Goal: Task Accomplishment & Management: Manage account settings

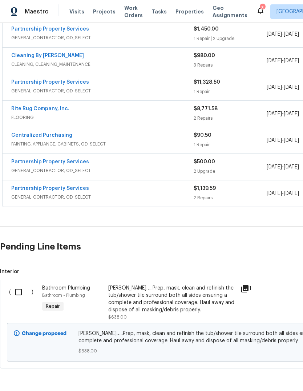
scroll to position [380, 0]
click at [24, 295] on input "checkbox" at bounding box center [21, 292] width 21 height 15
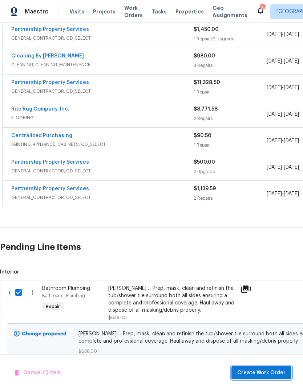
click at [271, 378] on button "Create Work Order" at bounding box center [262, 372] width 60 height 13
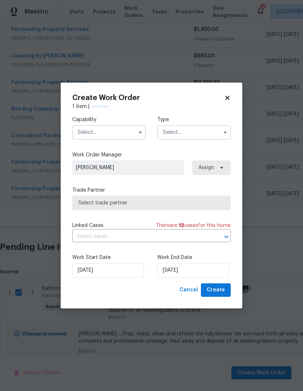
checkbox input "false"
click at [128, 130] on input "text" at bounding box center [108, 132] width 73 height 15
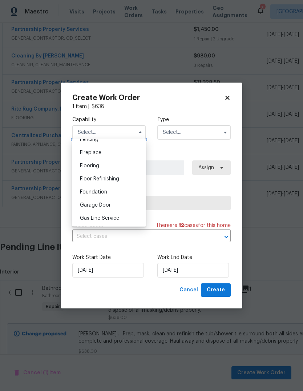
scroll to position [279, 0]
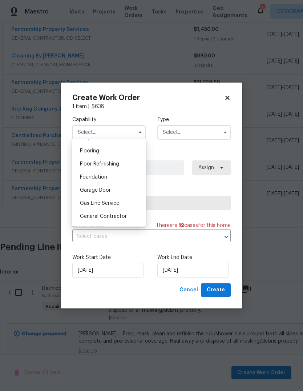
click at [126, 216] on div "General Contractor" at bounding box center [109, 216] width 70 height 13
type input "General Contractor"
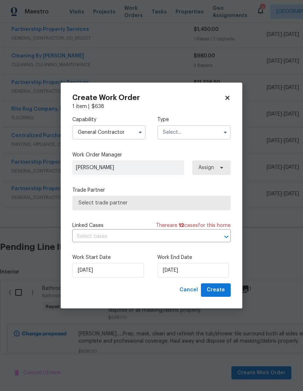
click at [200, 136] on input "text" at bounding box center [193, 132] width 73 height 15
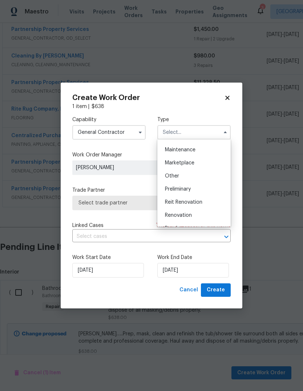
scroll to position [118, 0]
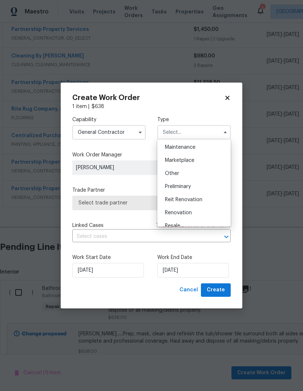
click at [190, 214] on span "Renovation" at bounding box center [178, 212] width 27 height 5
type input "Renovation"
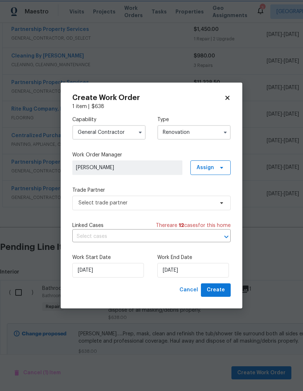
scroll to position [0, 0]
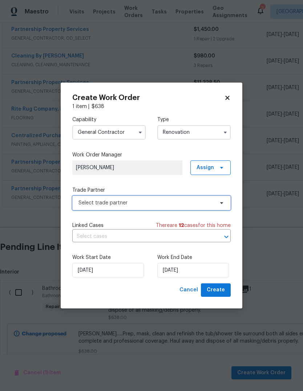
click at [146, 208] on span "Select trade partner" at bounding box center [151, 203] width 159 height 15
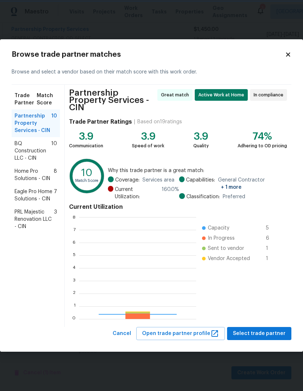
scroll to position [102, 117]
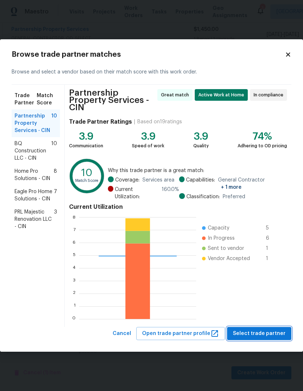
click at [264, 329] on span "Select trade partner" at bounding box center [259, 333] width 53 height 9
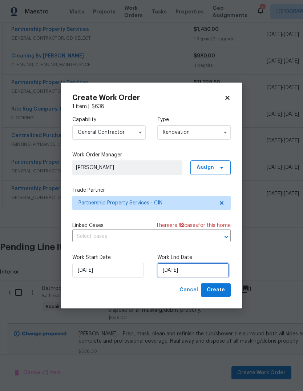
click at [193, 267] on input "8/20/2025" at bounding box center [193, 270] width 72 height 15
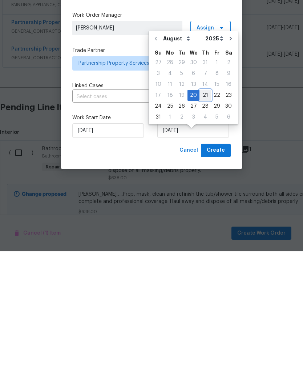
click at [200, 230] on div "21" at bounding box center [206, 235] width 12 height 10
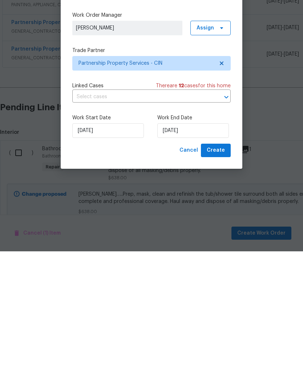
type input "8/21/2025"
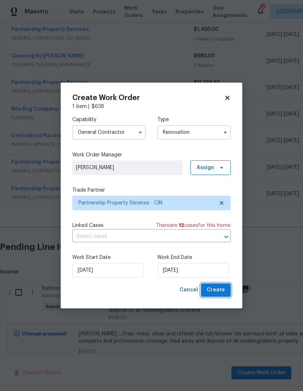
click at [214, 296] on button "Create" at bounding box center [216, 289] width 30 height 13
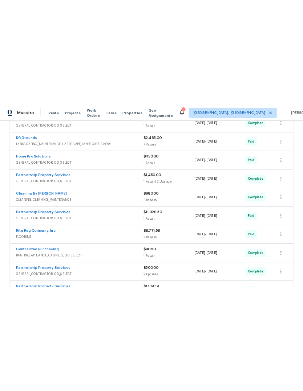
scroll to position [0, 0]
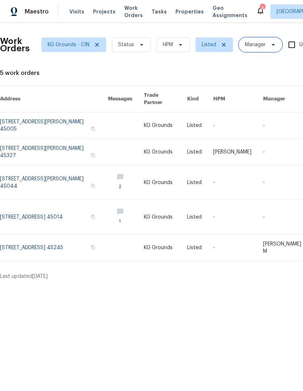
click at [273, 45] on icon at bounding box center [273, 45] width 3 height 2
click at [174, 73] on div "5 work orders" at bounding box center [205, 72] width 411 height 7
click at [139, 38] on span "Status" at bounding box center [131, 44] width 39 height 15
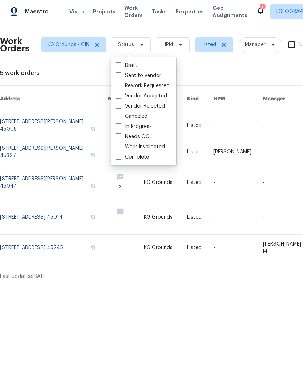
click at [151, 123] on label "In Progress" at bounding box center [134, 126] width 36 height 7
click at [120, 123] on input "In Progress" at bounding box center [118, 125] width 5 height 5
checkbox input "true"
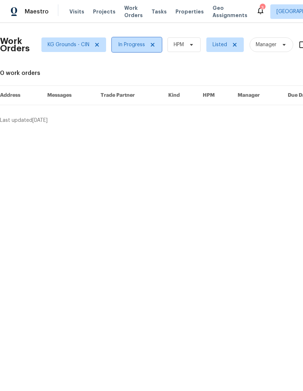
click at [151, 43] on icon at bounding box center [153, 45] width 6 height 6
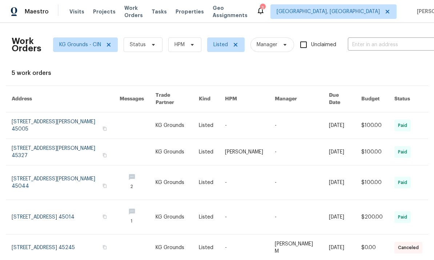
click at [303, 139] on link at bounding box center [415, 152] width 40 height 26
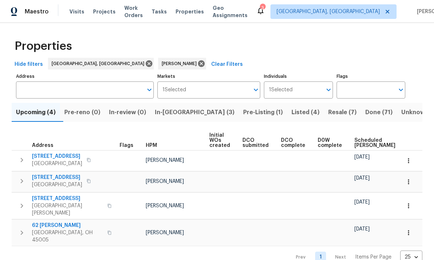
click at [90, 92] on input "Address" at bounding box center [79, 89] width 127 height 17
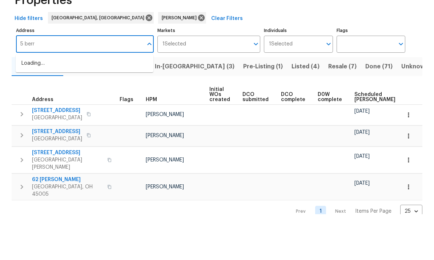
type input "5 berry"
click at [100, 103] on li "5 Berry Ct Germantown OH 45327" at bounding box center [85, 109] width 138 height 12
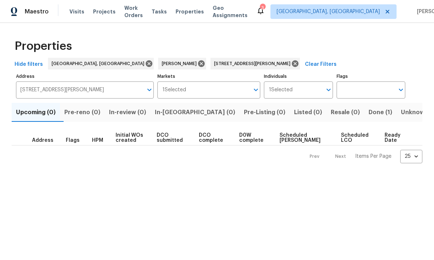
click at [369, 113] on span "Done (1)" at bounding box center [381, 112] width 24 height 10
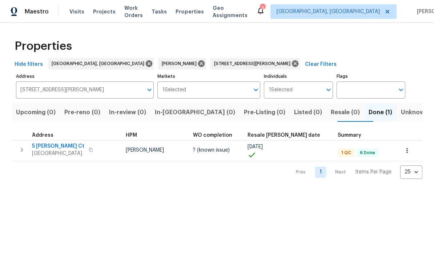
click at [49, 152] on span "[GEOGRAPHIC_DATA]" at bounding box center [58, 153] width 52 height 7
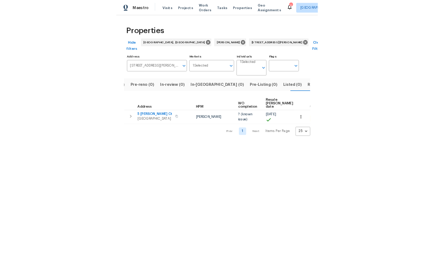
scroll to position [0, 45]
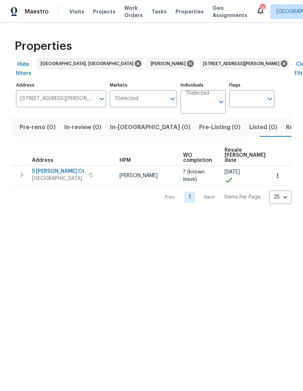
click at [128, 12] on span "Work Orders" at bounding box center [133, 11] width 19 height 15
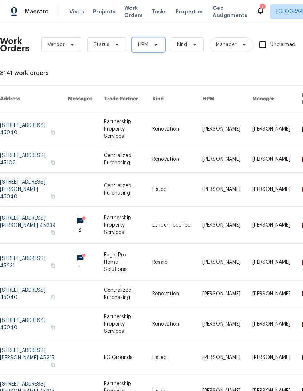
click at [159, 42] on span "HPM" at bounding box center [148, 44] width 33 height 15
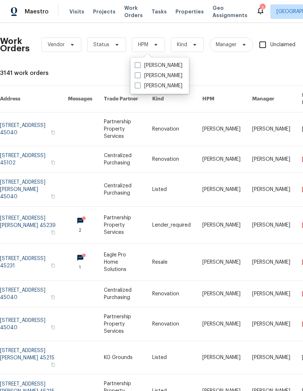
click at [147, 85] on label "[PERSON_NAME]" at bounding box center [159, 85] width 48 height 7
click at [140, 85] on input "[PERSON_NAME]" at bounding box center [137, 84] width 5 height 5
checkbox input "true"
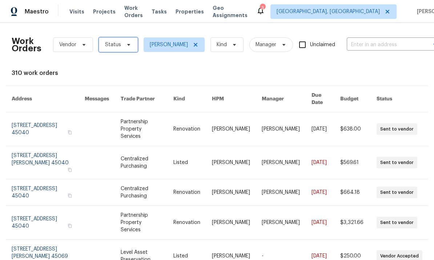
click at [122, 41] on span "Status" at bounding box center [118, 44] width 39 height 15
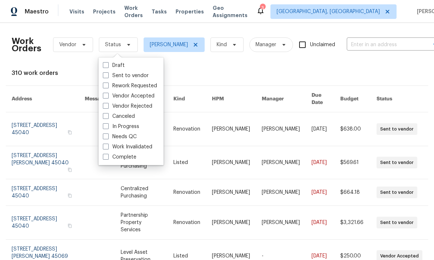
click at [136, 136] on label "Needs QC" at bounding box center [120, 136] width 34 height 7
click at [108, 136] on input "Needs QC" at bounding box center [105, 135] width 5 height 5
checkbox input "true"
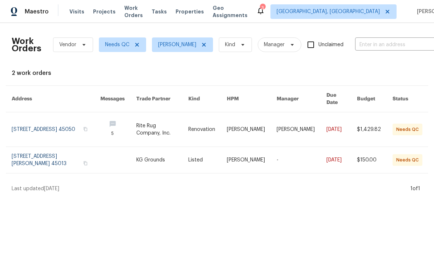
click at [66, 147] on link at bounding box center [56, 160] width 89 height 26
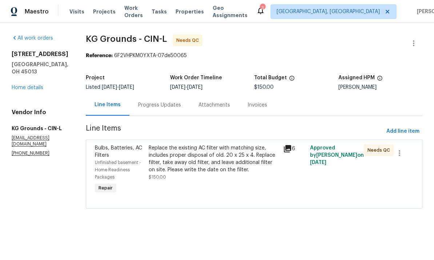
click at [236, 165] on div "Replace the existing AC filter with matching size, includes proper disposal of …" at bounding box center [214, 158] width 130 height 29
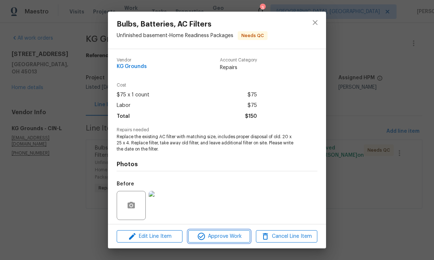
click at [234, 242] on button "Approve Work" at bounding box center [218, 236] width 61 height 13
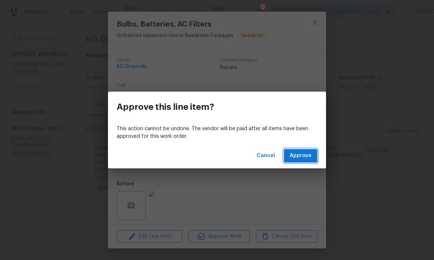
click at [311, 152] on span "Approve" at bounding box center [301, 155] width 22 height 9
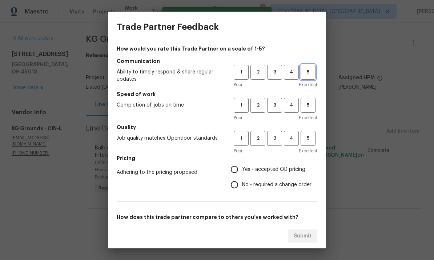
click at [307, 75] on span "5" at bounding box center [307, 72] width 13 height 8
click at [309, 107] on span "5" at bounding box center [307, 105] width 13 height 8
click at [315, 138] on button "5" at bounding box center [308, 138] width 15 height 15
click at [239, 165] on input "Yes - accepted OD pricing" at bounding box center [234, 169] width 15 height 15
radio input "true"
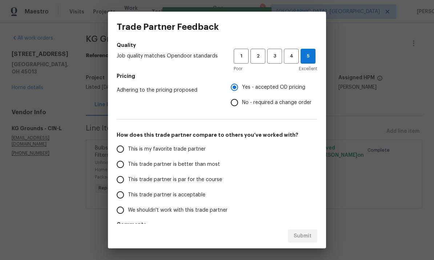
scroll to position [83, 0]
click at [121, 146] on input "This is my favorite trade partner" at bounding box center [120, 148] width 15 height 15
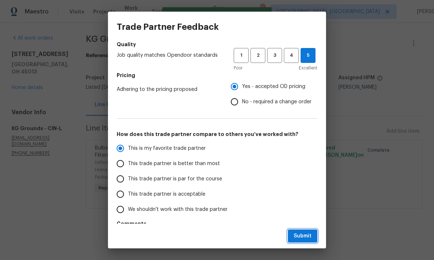
click at [310, 234] on span "Submit" at bounding box center [303, 236] width 18 height 9
radio input "true"
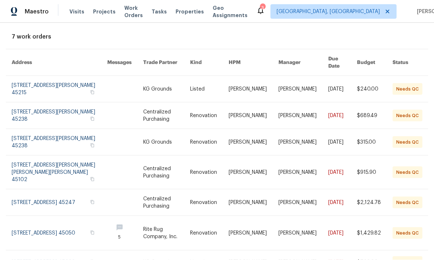
scroll to position [27, 0]
click at [63, 251] on link at bounding box center [60, 262] width 96 height 23
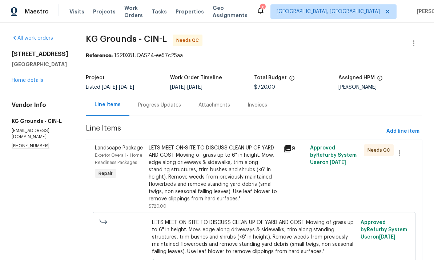
click at [208, 180] on div "LETS MEET ON-SITE TO DISCUSS CLEAN UP OF YARD AND COST Mowing of grass up to 6"…" at bounding box center [214, 173] width 130 height 58
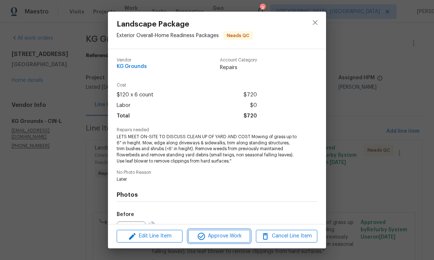
click at [223, 235] on span "Approve Work" at bounding box center [219, 236] width 57 height 9
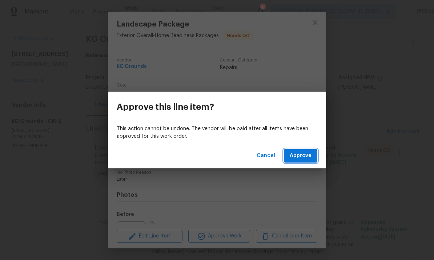
click at [304, 156] on span "Approve" at bounding box center [301, 155] width 22 height 9
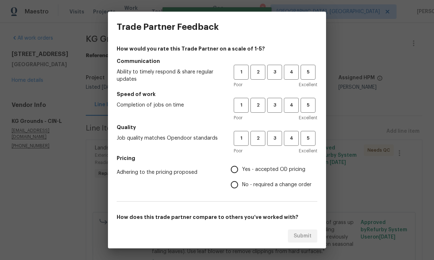
click at [401, 174] on div "Trade Partner Feedback How would you rate this Trade Partner on a scale of 1-5?…" at bounding box center [217, 130] width 434 height 260
click at [309, 72] on span "5" at bounding box center [307, 72] width 13 height 8
click at [315, 105] on button "5" at bounding box center [308, 105] width 15 height 15
click at [309, 142] on span "5" at bounding box center [307, 138] width 13 height 8
click at [236, 171] on input "Yes - accepted OD pricing" at bounding box center [234, 169] width 15 height 15
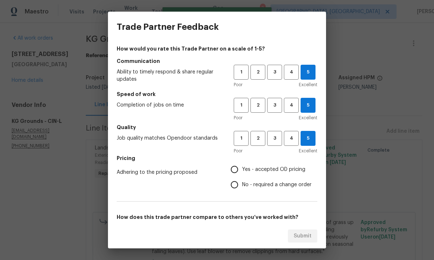
radio input "true"
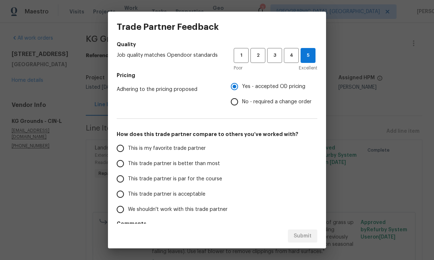
scroll to position [85, 0]
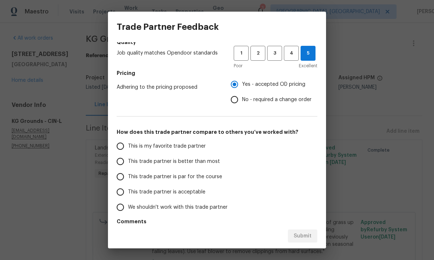
click at [120, 152] on input "This is my favorite trade partner" at bounding box center [120, 146] width 15 height 15
click at [308, 241] on button "Submit" at bounding box center [302, 235] width 29 height 13
radio input "true"
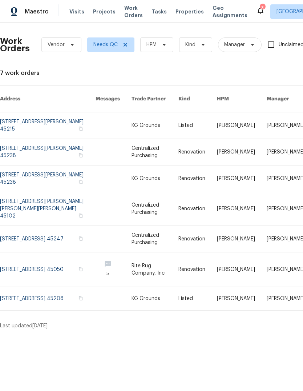
click at [51, 252] on link at bounding box center [48, 269] width 96 height 34
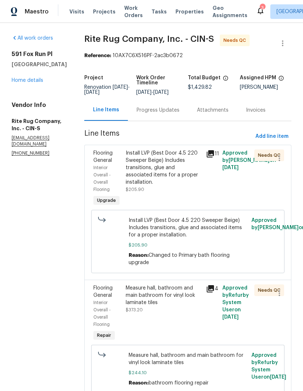
click at [177, 175] on div "Install LVP (Best Door 4.5 220 Sweeper Beige) Includes transitions, glue and as…" at bounding box center [164, 167] width 76 height 36
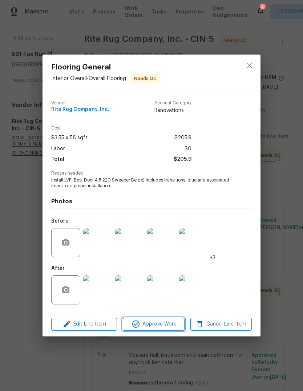
click at [167, 260] on span "Approve Work" at bounding box center [153, 324] width 57 height 9
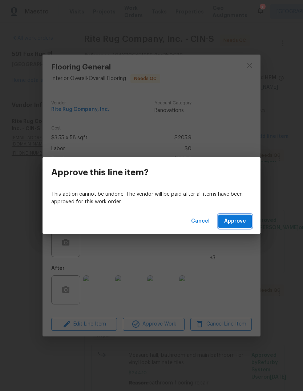
click at [245, 221] on span "Approve" at bounding box center [235, 221] width 22 height 9
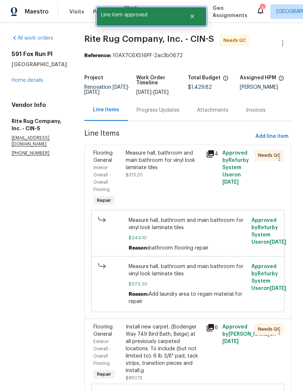
click at [190, 20] on button "Close" at bounding box center [192, 16] width 24 height 15
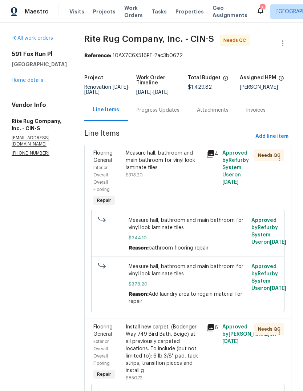
click at [167, 170] on div "Measure hall, bathroom and main bathroom for vinyl look laminate tiles" at bounding box center [164, 160] width 76 height 22
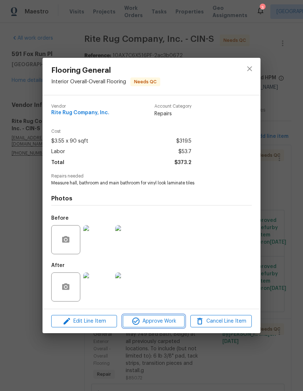
click at [172, 260] on span "Approve Work" at bounding box center [153, 321] width 57 height 9
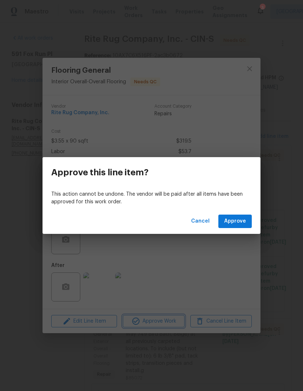
click at [109, 260] on div "Approve this line item? This action cannot be undone. The vendor will be paid a…" at bounding box center [151, 195] width 303 height 391
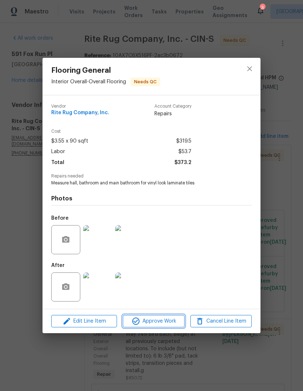
click at [167, 260] on span "Approve Work" at bounding box center [153, 321] width 57 height 9
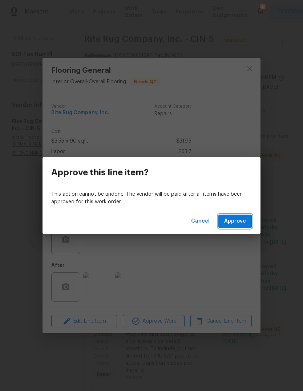
click at [244, 225] on span "Approve" at bounding box center [235, 221] width 22 height 9
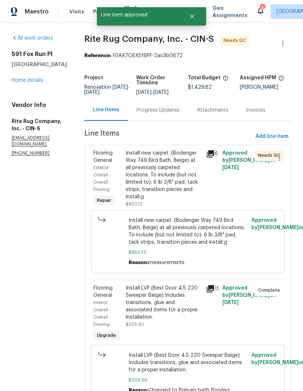
click at [174, 189] on div "Install new carpet. (Bodenger Way 749 Bird Bath, Beige) at all previously carpe…" at bounding box center [164, 174] width 76 height 51
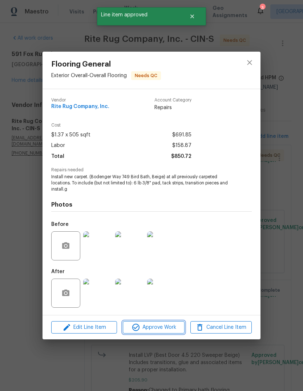
click at [160, 260] on span "Approve Work" at bounding box center [153, 327] width 57 height 9
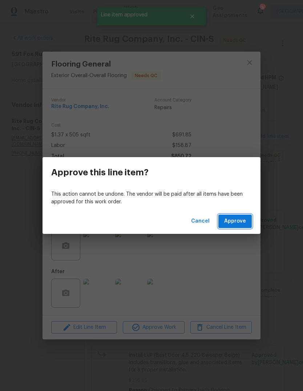
click at [239, 221] on span "Approve" at bounding box center [235, 221] width 22 height 9
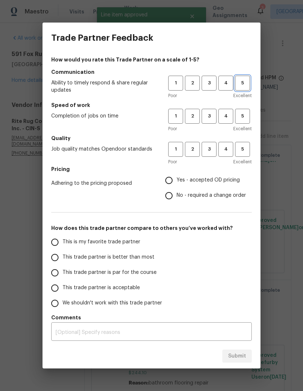
click at [243, 80] on span "5" at bounding box center [242, 83] width 13 height 8
click at [248, 119] on span "5" at bounding box center [242, 116] width 13 height 8
click at [245, 153] on button "5" at bounding box center [242, 149] width 15 height 15
click at [168, 178] on input "Yes - accepted OD pricing" at bounding box center [168, 180] width 15 height 15
radio input "true"
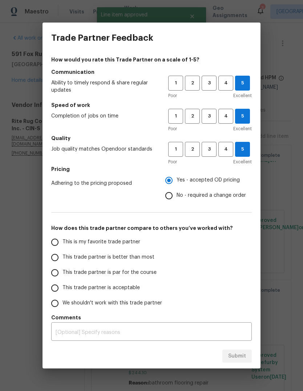
click at [60, 236] on input "This is my favorite trade partner" at bounding box center [54, 242] width 15 height 15
click at [243, 260] on span "Submit" at bounding box center [237, 356] width 18 height 9
radio input "true"
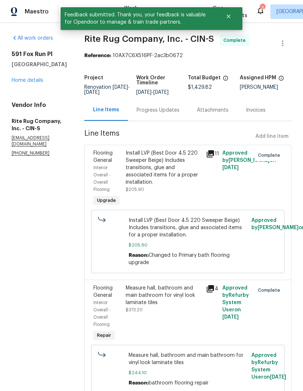
click at [26, 81] on link "Home details" at bounding box center [28, 80] width 32 height 5
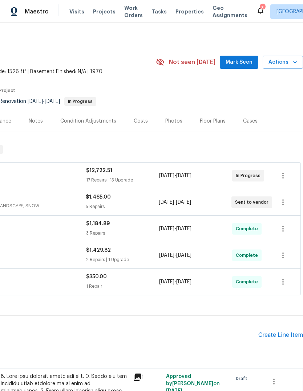
scroll to position [0, 108]
click at [280, 203] on icon "button" at bounding box center [283, 202] width 9 height 9
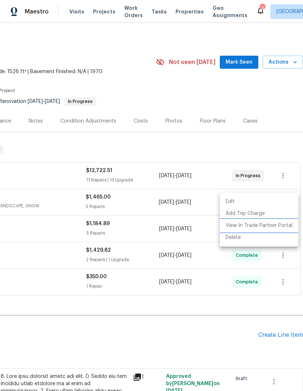
click at [269, 223] on li "View In Trade Partner Portal" at bounding box center [259, 226] width 79 height 12
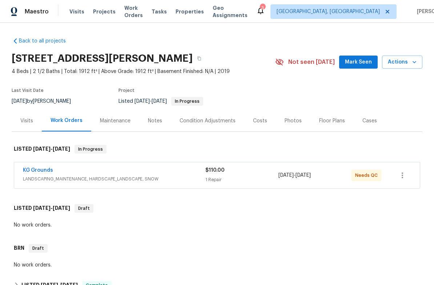
click at [80, 181] on span "LANDSCAPING_MAINTENANCE, HARDSCAPE_LANDSCAPE, SNOW" at bounding box center [114, 179] width 183 height 7
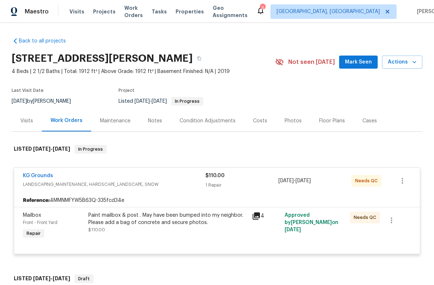
click at [339, 219] on div "Approved by [PERSON_NAME] on [DATE]" at bounding box center [315, 226] width 65 height 33
click at [110, 186] on span "LANDSCAPING_MAINTENANCE, HARDSCAPE_LANDSCAPE, SNOW" at bounding box center [114, 184] width 183 height 7
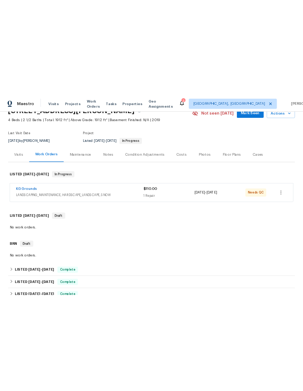
scroll to position [70, 0]
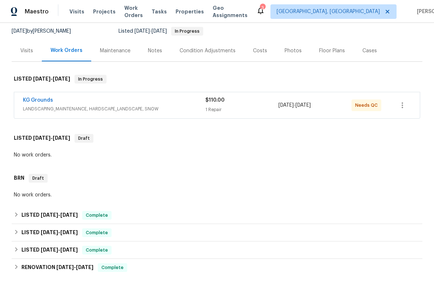
click at [69, 101] on div "KG Grounds" at bounding box center [114, 101] width 183 height 9
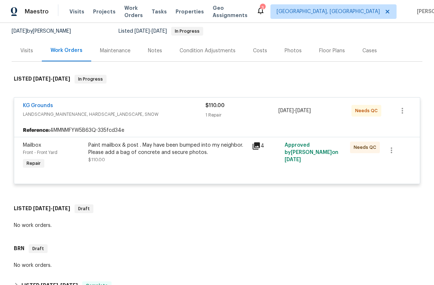
click at [366, 116] on div "Needs QC" at bounding box center [367, 111] width 30 height 12
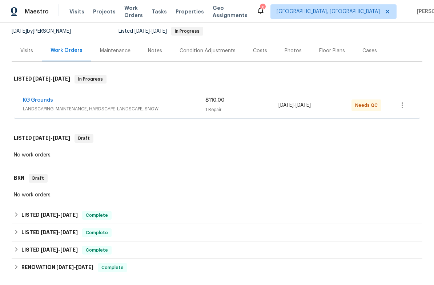
click at [37, 102] on link "KG Grounds" at bounding box center [38, 100] width 30 height 5
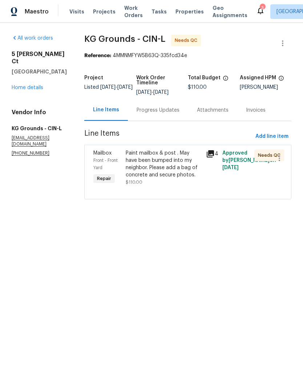
click at [163, 174] on div "Paint mailbox & post . May have been bumped into my neighbor. Please add a bag …" at bounding box center [164, 163] width 76 height 29
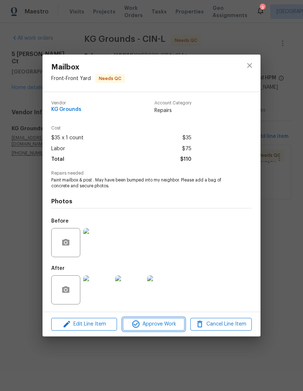
click at [168, 285] on span "Approve Work" at bounding box center [153, 324] width 57 height 9
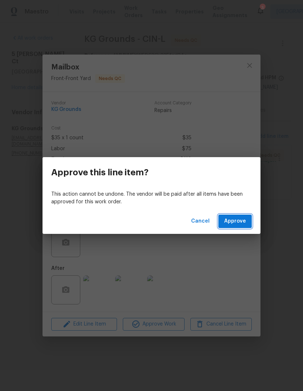
click at [244, 228] on button "Approve" at bounding box center [235, 221] width 33 height 13
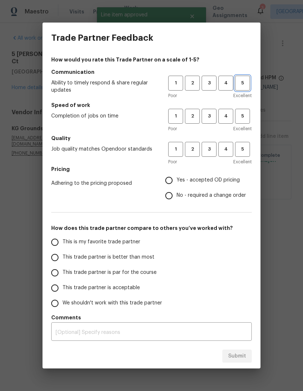
click at [248, 79] on span "5" at bounding box center [242, 83] width 13 height 8
click at [247, 123] on button "5" at bounding box center [242, 116] width 15 height 15
click at [247, 148] on span "5" at bounding box center [242, 149] width 13 height 8
click at [172, 185] on input "Yes - accepted OD pricing" at bounding box center [168, 180] width 15 height 15
radio input "true"
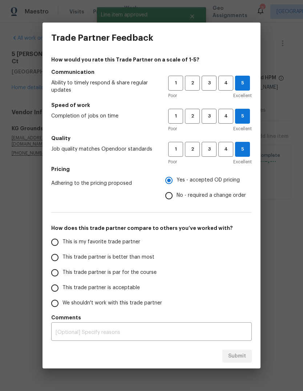
click at [58, 241] on input "This is my favorite trade partner" at bounding box center [54, 242] width 15 height 15
click at [240, 285] on span "Submit" at bounding box center [237, 356] width 18 height 9
radio input "true"
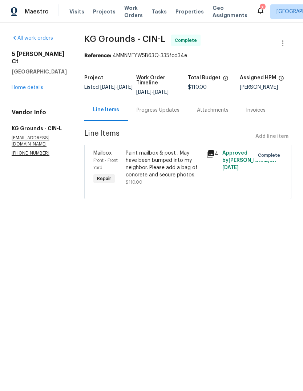
click at [183, 220] on html "Maestro Visits Projects Work Orders Tasks Properties Geo Assignments 3 Cincinna…" at bounding box center [151, 110] width 303 height 220
click at [76, 8] on span "Visits" at bounding box center [76, 11] width 15 height 7
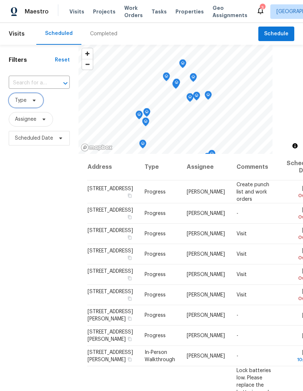
click at [35, 100] on icon at bounding box center [34, 100] width 6 height 6
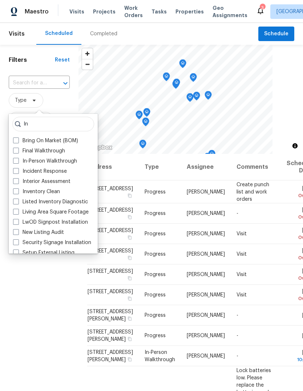
type input "In"
click at [75, 163] on label "In-Person Walkthrough" at bounding box center [45, 160] width 64 height 7
click at [18, 162] on input "In-Person Walkthrough" at bounding box center [15, 159] width 5 height 5
checkbox input "true"
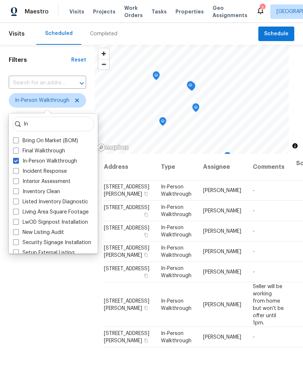
click at [35, 285] on div "Filters Reset ​ In-Person Walkthrough Assignee Scheduled Date" at bounding box center [47, 256] width 95 height 422
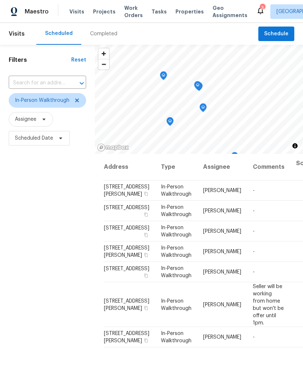
click at [130, 11] on span "Work Orders" at bounding box center [133, 11] width 19 height 15
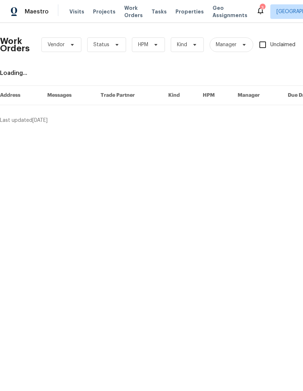
click at [129, 95] on th "Trade Partner" at bounding box center [129, 95] width 68 height 19
click at [72, 49] on span "Vendor" at bounding box center [61, 44] width 40 height 15
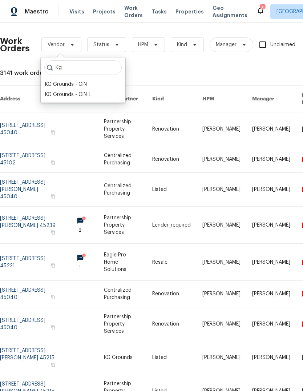
type input "Kg"
click at [175, 66] on div "Work Orders Vendor Status HPM Kind Manager Unclaimed ​ View Reno Index 3141 wor…" at bounding box center [205, 245] width 411 height 432
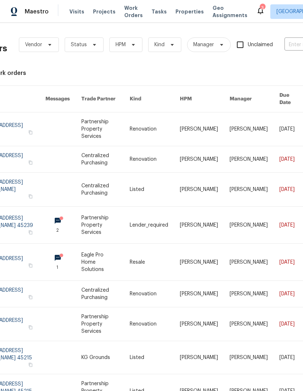
scroll to position [0, 36]
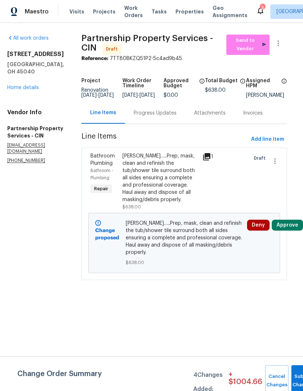
scroll to position [0, 9]
click at [244, 46] on span "Send to Vendor" at bounding box center [248, 44] width 36 height 17
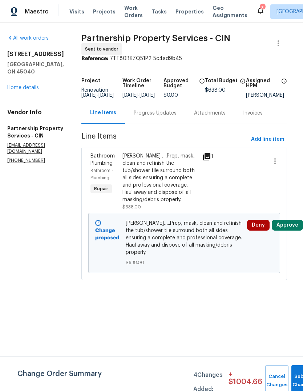
click at [35, 13] on span "Maestro" at bounding box center [37, 11] width 24 height 7
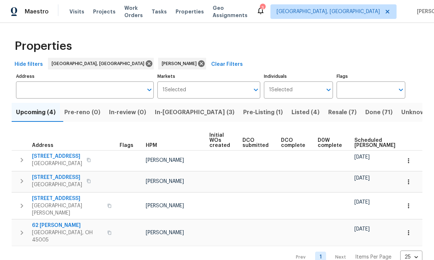
click at [57, 176] on span "[STREET_ADDRESS]" at bounding box center [57, 177] width 50 height 7
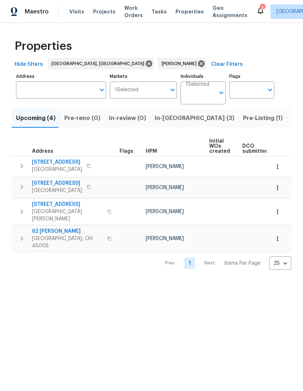
click at [51, 191] on span "[GEOGRAPHIC_DATA]" at bounding box center [57, 190] width 50 height 7
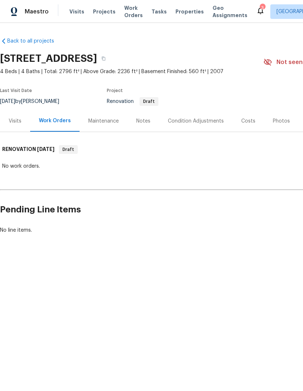
click at [197, 120] on div "Condition Adjustments" at bounding box center [196, 120] width 56 height 7
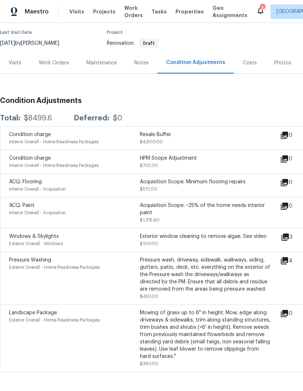
scroll to position [58, 0]
click at [11, 52] on div "Visits" at bounding box center [15, 62] width 30 height 21
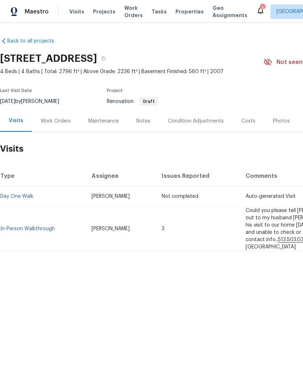
click at [40, 219] on td "In-Person Walkthrough" at bounding box center [43, 229] width 86 height 45
click at [33, 226] on link "In-Person Walkthrough" at bounding box center [27, 228] width 55 height 5
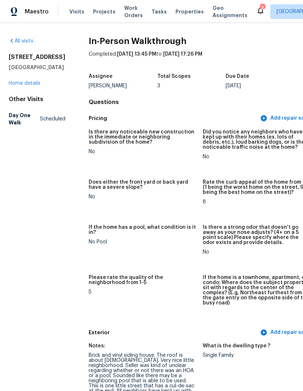
click at [33, 86] on link "Home details" at bounding box center [25, 83] width 32 height 5
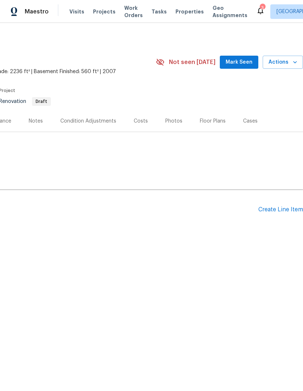
scroll to position [0, 108]
click at [283, 208] on div "Create Line Item" at bounding box center [281, 209] width 45 height 7
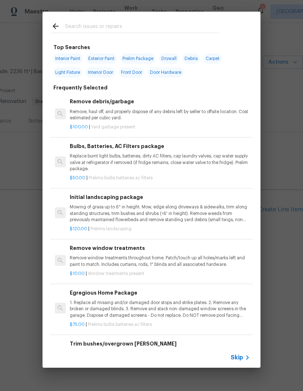
click at [140, 28] on input "text" at bounding box center [142, 27] width 154 height 11
type input "Cle"
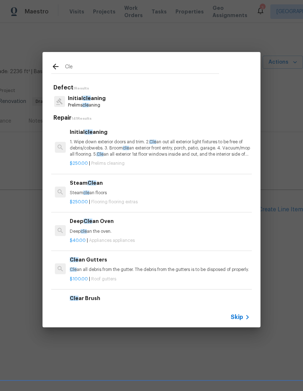
click at [161, 145] on p "1. Wipe down exterior doors and trim. 2. Cle an out all exterior light fixtures…" at bounding box center [160, 148] width 180 height 19
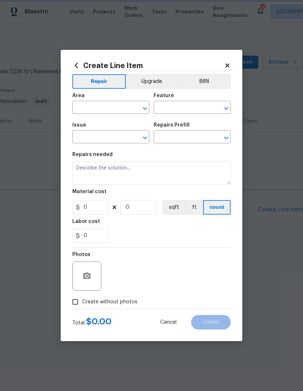
type input "Home Readiness Packages"
type input "Initial cleaning"
type input "Initial cleaning $250.00"
type textarea "1. Wipe down exterior doors and trim. 2. Clean out all exterior light fixtures …"
type input "250"
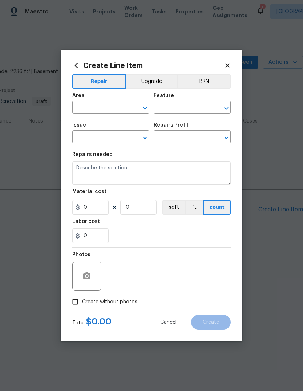
type input "1"
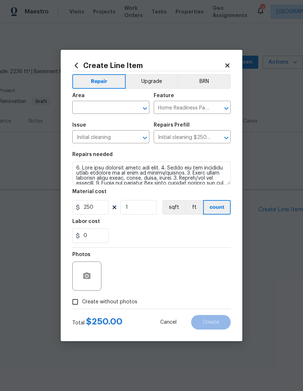
click at [229, 62] on icon at bounding box center [227, 65] width 7 height 7
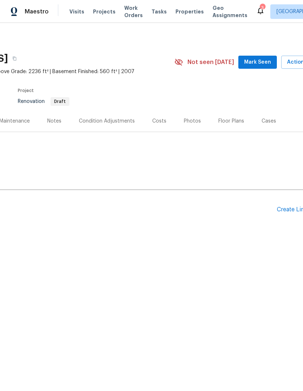
scroll to position [0, 89]
click at [289, 204] on div "Pending Line Items Create Line Item" at bounding box center [116, 210] width 411 height 34
click at [293, 206] on div "Create Line Item" at bounding box center [299, 209] width 45 height 7
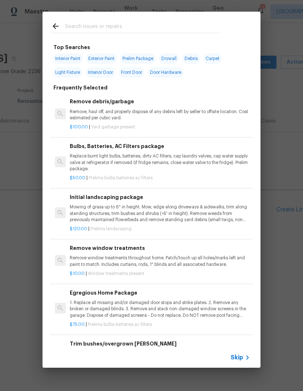
click at [165, 26] on input "text" at bounding box center [142, 27] width 154 height 11
type input "Clea"
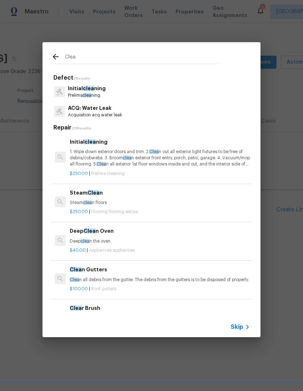
click at [181, 151] on p "1. Wipe down exterior doors and trim. 2. Clea n out all exterior light fixtures…" at bounding box center [160, 158] width 180 height 19
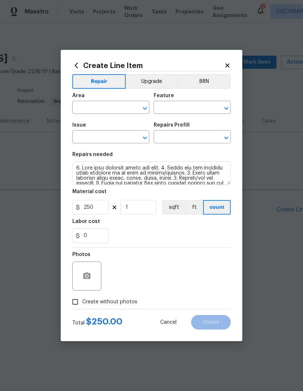
type input "Home Readiness Packages"
type input "Initial cleaning"
type input "Initial cleaning $250.00"
click at [97, 210] on input "250" at bounding box center [90, 207] width 36 height 15
type input "0.15"
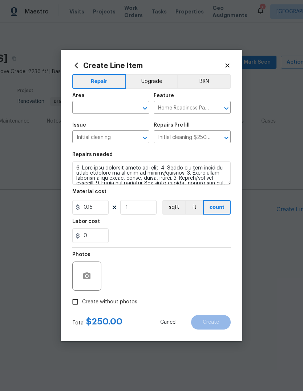
click at [163, 202] on button "sqft" at bounding box center [174, 207] width 23 height 15
click at [142, 201] on input "1" at bounding box center [138, 207] width 36 height 15
click at [140, 205] on input "1" at bounding box center [138, 207] width 36 height 15
type input "2800"
click at [197, 236] on div "0" at bounding box center [151, 235] width 159 height 15
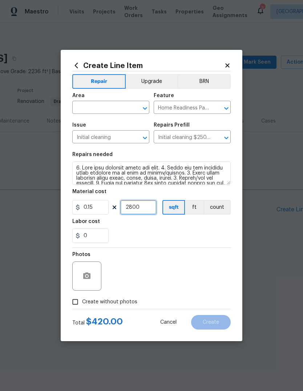
click at [144, 207] on input "2800" at bounding box center [138, 207] width 36 height 15
click at [144, 234] on div "0" at bounding box center [151, 235] width 159 height 15
click at [120, 93] on div "Area" at bounding box center [110, 97] width 77 height 9
click at [125, 108] on input "text" at bounding box center [100, 108] width 57 height 11
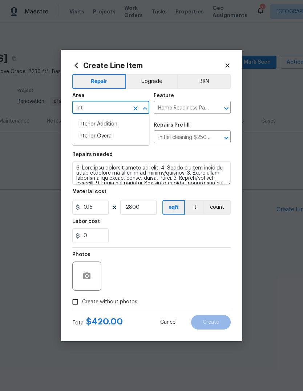
click at [110, 131] on li "Interior Overall" at bounding box center [110, 136] width 77 height 12
type input "Interior Overall"
click at [153, 209] on input "2800" at bounding box center [138, 207] width 36 height 15
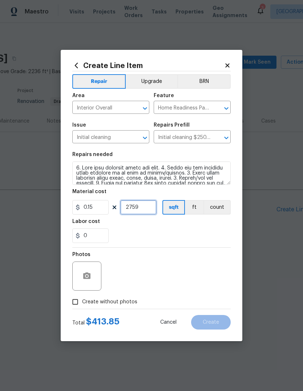
type input "2759"
click at [100, 238] on input "0" at bounding box center [90, 235] width 36 height 15
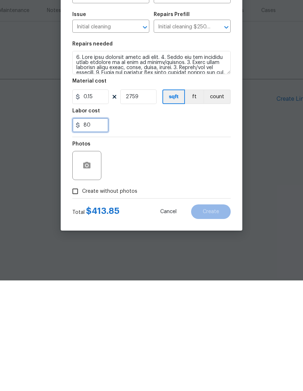
type input "80"
click at [75, 161] on textarea at bounding box center [151, 172] width 159 height 23
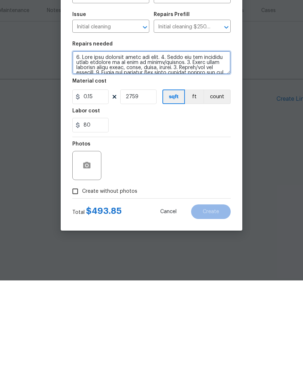
click at [84, 161] on textarea at bounding box center [151, 172] width 159 height 23
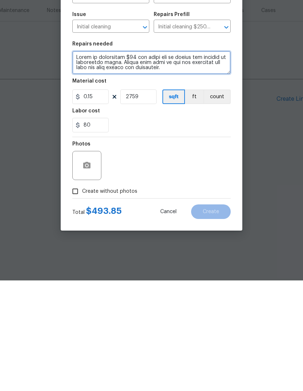
type textarea "Added an additional $80 for clean out of garage and dusting in unfinished areas…"
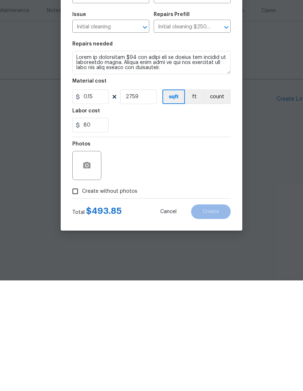
click at [223, 228] on div "80" at bounding box center [151, 235] width 159 height 15
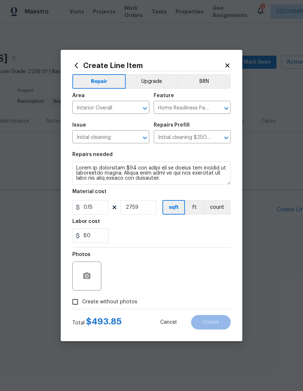
click at [78, 285] on input "Create without photos" at bounding box center [75, 302] width 14 height 14
checkbox input "true"
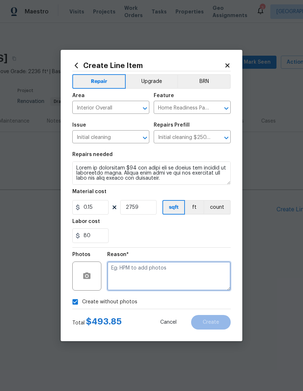
click at [195, 267] on textarea at bounding box center [169, 275] width 124 height 29
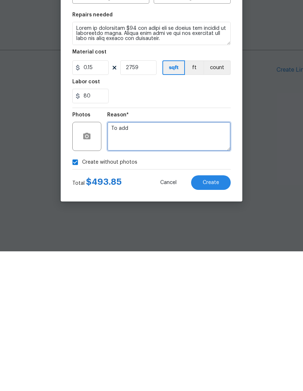
type textarea "To add"
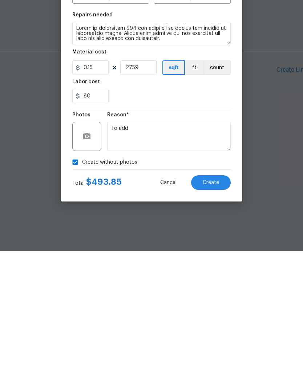
click at [216, 285] on span "Create" at bounding box center [211, 322] width 16 height 5
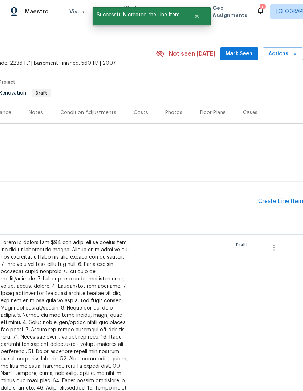
scroll to position [8, 108]
click at [278, 202] on div "Create Line Item" at bounding box center [281, 201] width 45 height 7
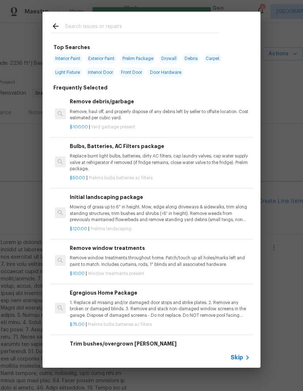
click at [150, 28] on input "text" at bounding box center [142, 27] width 154 height 11
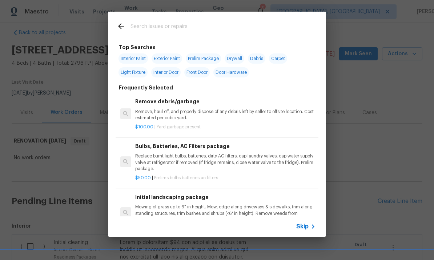
click at [241, 19] on div at bounding box center [200, 26] width 185 height 29
click at [235, 24] on input "text" at bounding box center [208, 27] width 154 height 11
type input "Press"
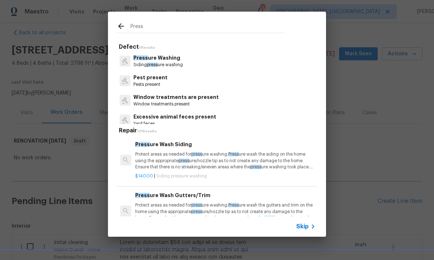
click at [170, 58] on p "Press ure Washing" at bounding box center [157, 58] width 49 height 8
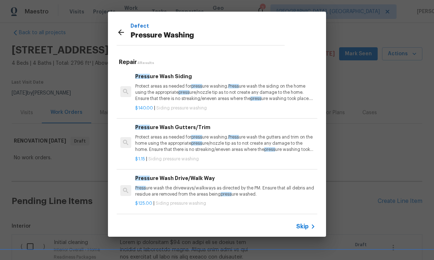
click at [221, 192] on span "press" at bounding box center [226, 194] width 11 height 4
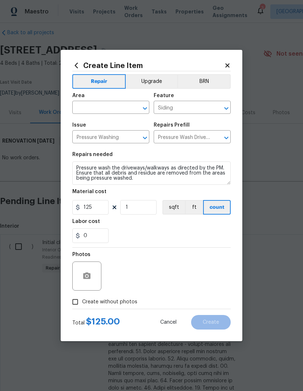
click at [124, 105] on input "text" at bounding box center [100, 108] width 57 height 11
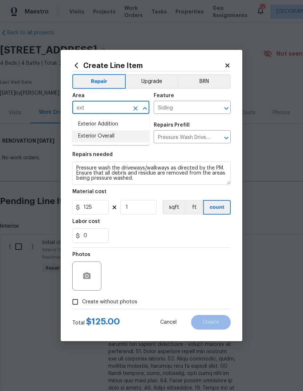
click at [109, 141] on li "Exterior Overall" at bounding box center [110, 136] width 77 height 12
type input "Exterior Overall"
click at [144, 205] on input "1" at bounding box center [138, 207] width 36 height 15
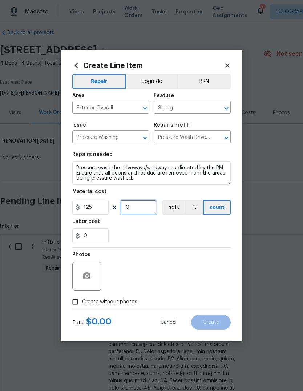
type input "3"
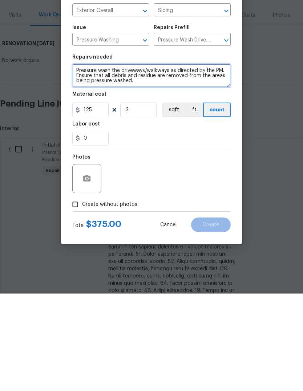
click at [77, 161] on textarea "Pressure wash the driveways/walkways as directed by the PM. Ensure that all deb…" at bounding box center [151, 172] width 159 height 23
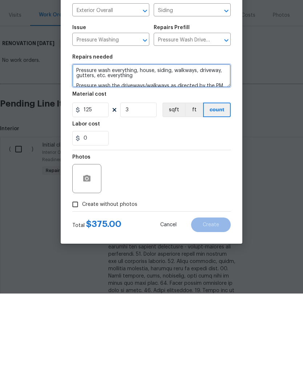
scroll to position [1, 0]
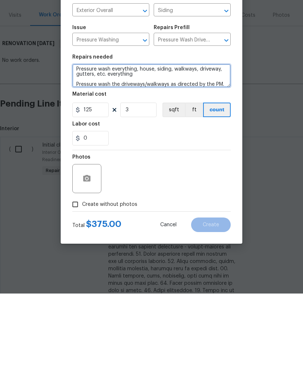
type textarea "Pressure wash everything, house, siding, walkways, driveway, gutters, etc. ever…"
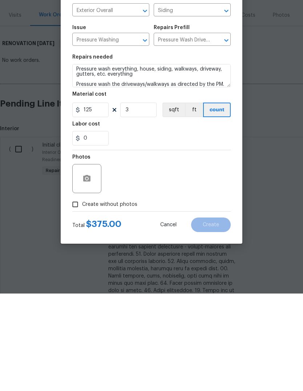
click at [72, 285] on input "Create without photos" at bounding box center [75, 302] width 14 height 14
checkbox input "true"
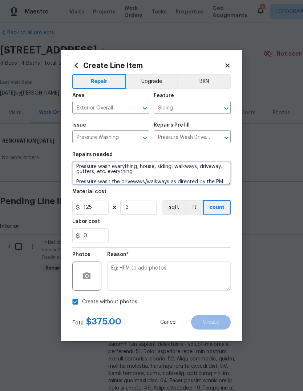
click at [164, 185] on textarea "Pressure wash everything, house, siding, walkways, driveway, gutters, etc. ever…" at bounding box center [151, 172] width 159 height 23
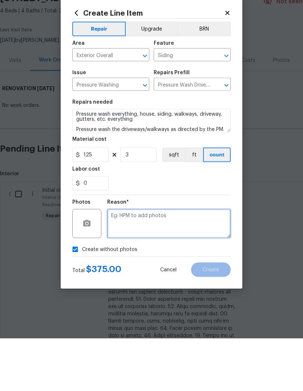
click at [165, 261] on textarea at bounding box center [169, 275] width 124 height 29
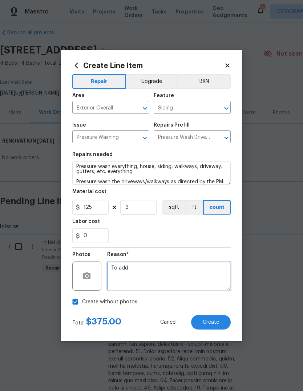
type textarea "To add"
click at [213, 285] on span "Create" at bounding box center [211, 322] width 16 height 5
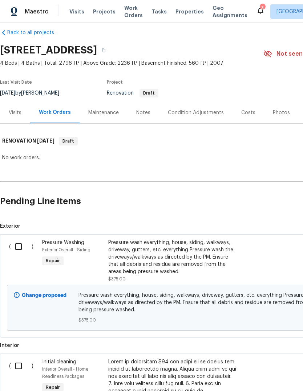
click at [149, 109] on div "Notes" at bounding box center [143, 112] width 14 height 7
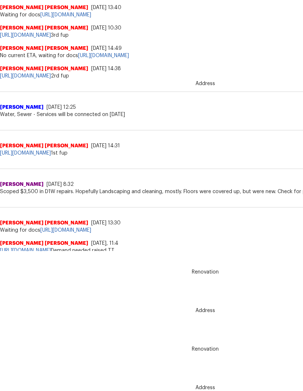
scroll to position [181, 0]
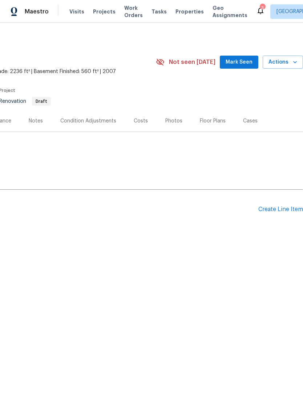
scroll to position [0, 108]
click at [208, 129] on div "Floor Plans" at bounding box center [212, 120] width 43 height 21
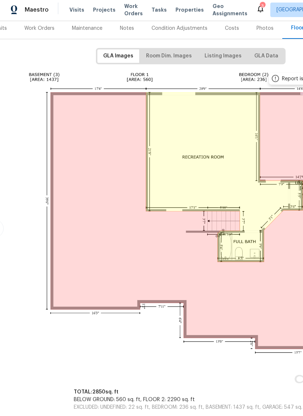
scroll to position [89, 15]
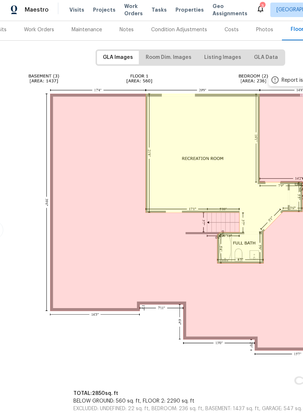
click at [221, 191] on img at bounding box center [190, 231] width 357 height 318
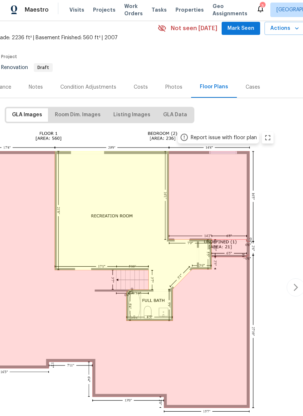
scroll to position [32, 105]
click at [82, 112] on span "Room Dim. Images" at bounding box center [78, 116] width 46 height 9
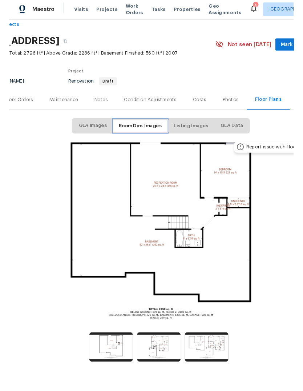
scroll to position [13, 43]
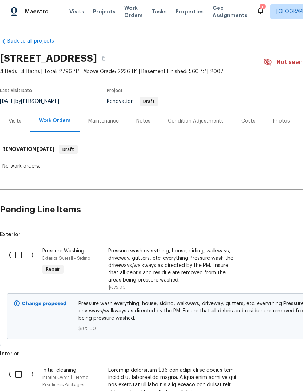
click at [21, 121] on div "Visits" at bounding box center [15, 120] width 13 height 7
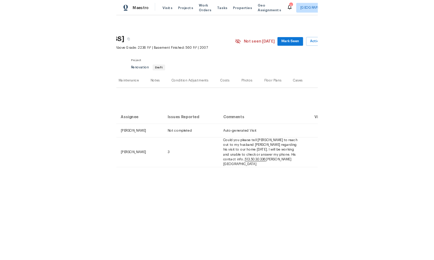
scroll to position [0, 84]
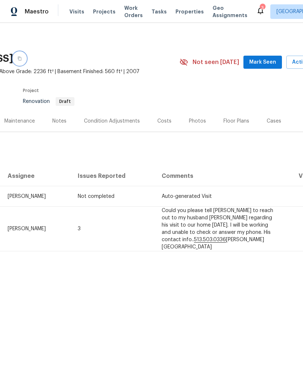
click at [26, 54] on button "button" at bounding box center [19, 58] width 13 height 13
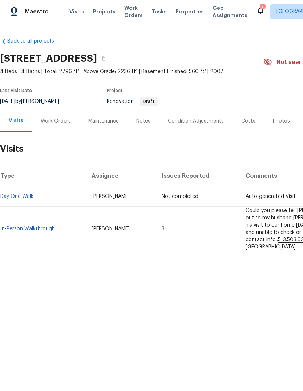
scroll to position [0, 0]
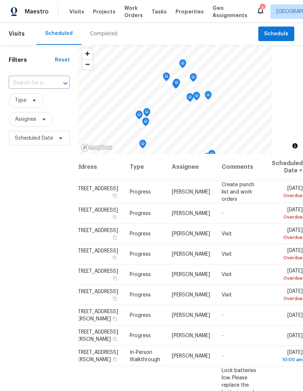
scroll to position [0, 63]
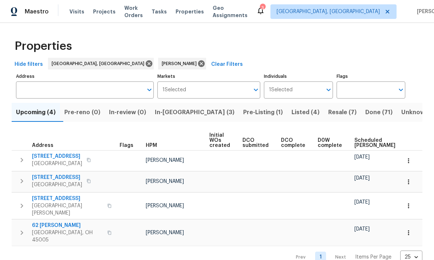
click at [303, 161] on icon "button" at bounding box center [408, 160] width 7 height 7
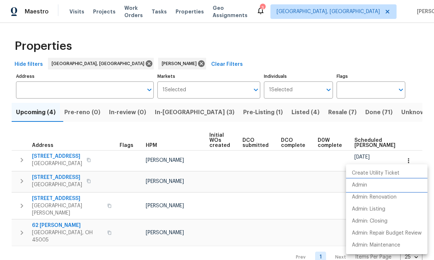
click at [303, 183] on li "Admin" at bounding box center [386, 185] width 81 height 12
